Goal: Find specific page/section: Find specific page/section

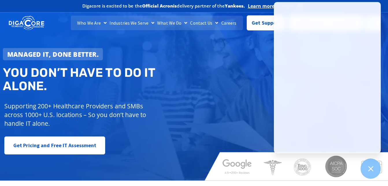
click at [230, 21] on link "Careers" at bounding box center [229, 23] width 18 height 14
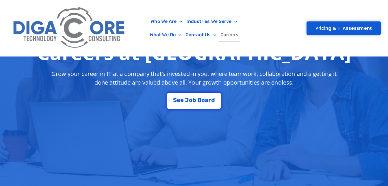
scroll to position [116, 0]
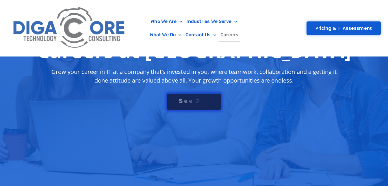
click at [207, 105] on link "S e e J o b B o a r d" at bounding box center [194, 100] width 54 height 17
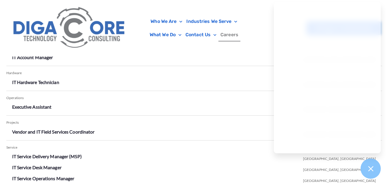
scroll to position [1029, 0]
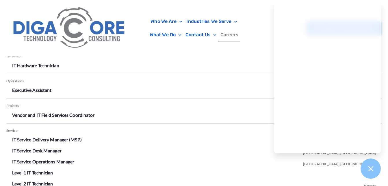
click at [268, 11] on div "Who We Are About Us Our Leadership Testimonials Blog Industries We Serve Health…" at bounding box center [194, 28] width 374 height 56
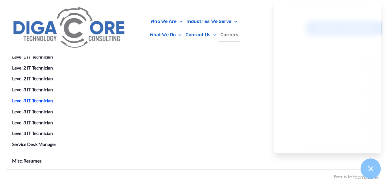
scroll to position [1116, 0]
